Goal: Navigation & Orientation: Understand site structure

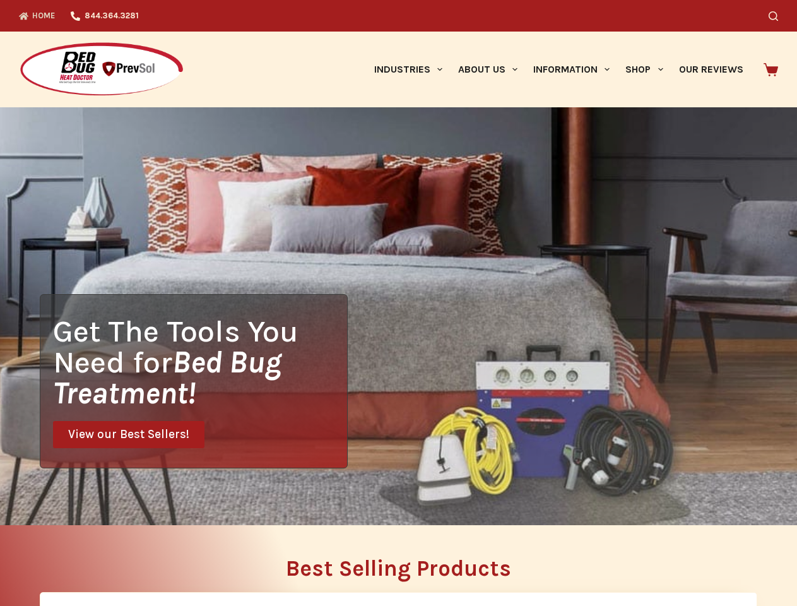
click at [398, 303] on div "Get The Tools You Need for Bed Bug Treatment! View our Best Sellers!" at bounding box center [398, 316] width 797 height 418
click at [778, 16] on icon "Search" at bounding box center [773, 15] width 9 height 9
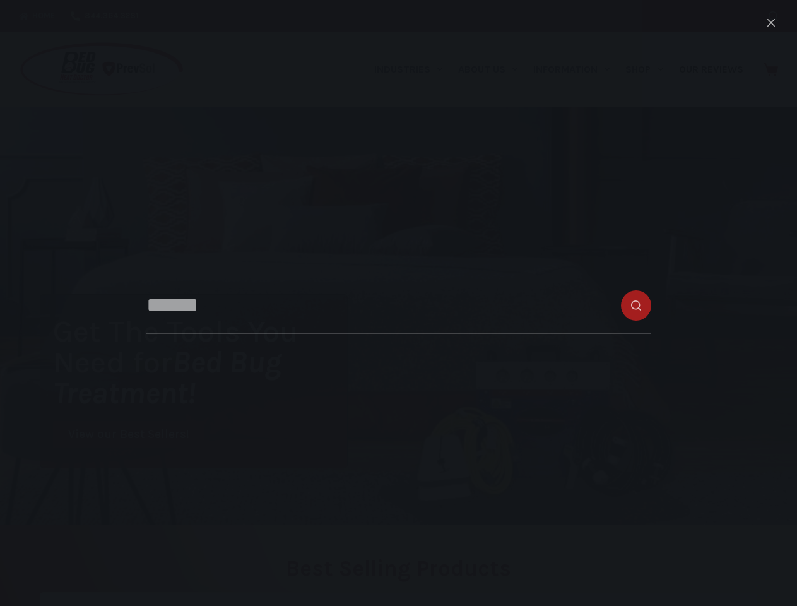
click at [413, 69] on link "Industries" at bounding box center [408, 70] width 84 height 76
click at [493, 69] on link "About Us" at bounding box center [487, 70] width 75 height 76
click at [577, 69] on link "Information" at bounding box center [572, 70] width 92 height 76
click at [650, 69] on link "Shop" at bounding box center [644, 70] width 53 height 76
